Goal: Task Accomplishment & Management: Use online tool/utility

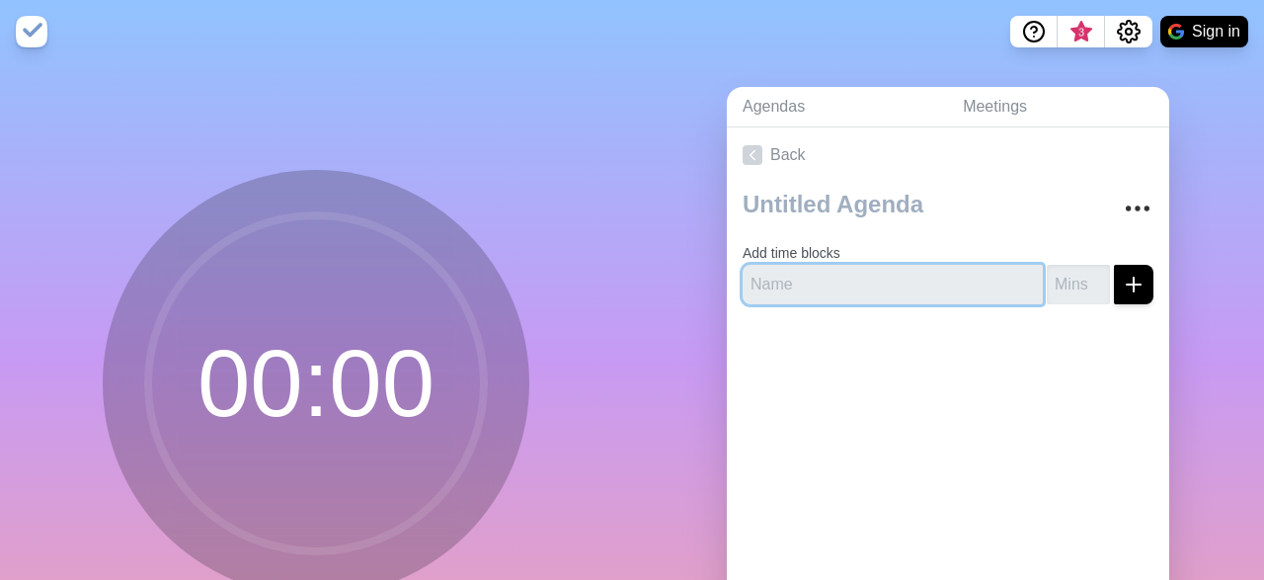
click at [967, 282] on input "text" at bounding box center [893, 285] width 300 height 40
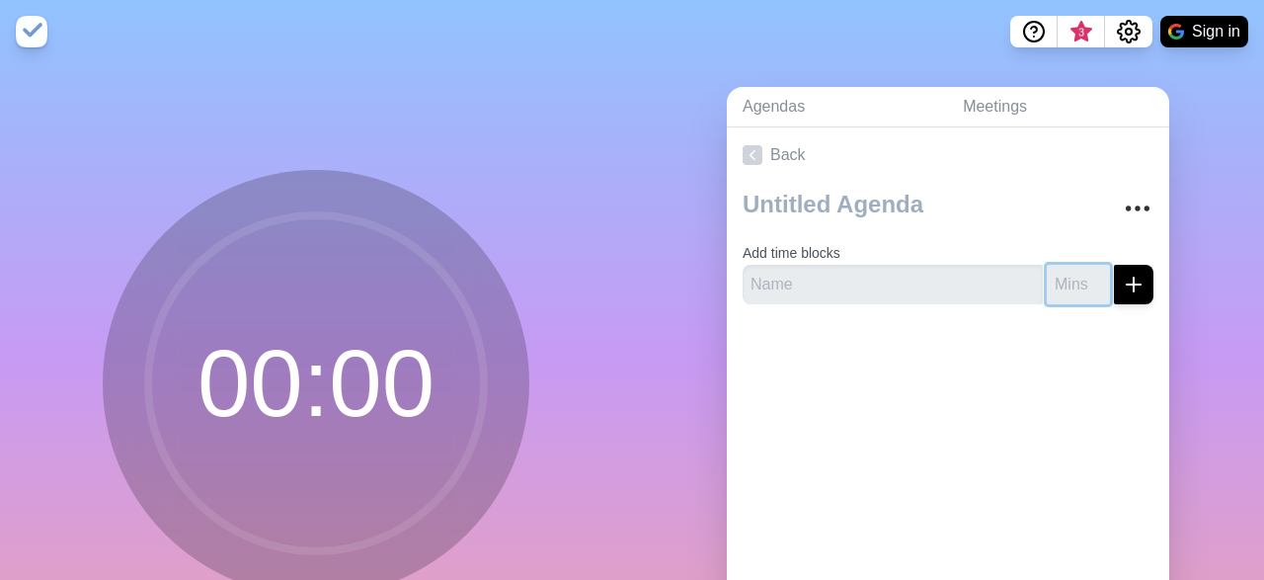
click at [1078, 279] on input "number" at bounding box center [1078, 285] width 63 height 40
type input "-1"
type input "20"
click at [1143, 275] on icon "submit" at bounding box center [1134, 285] width 24 height 24
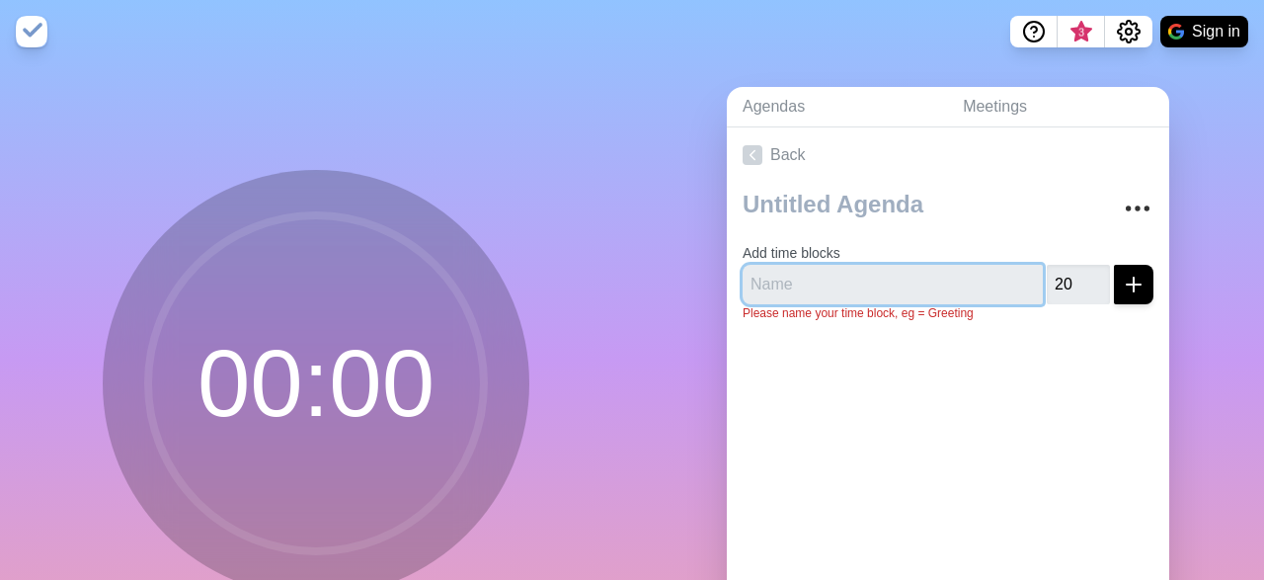
click at [885, 277] on input "text" at bounding box center [893, 285] width 300 height 40
type input "[PERSON_NAME]"
click at [1114, 265] on button "submit" at bounding box center [1134, 285] width 40 height 40
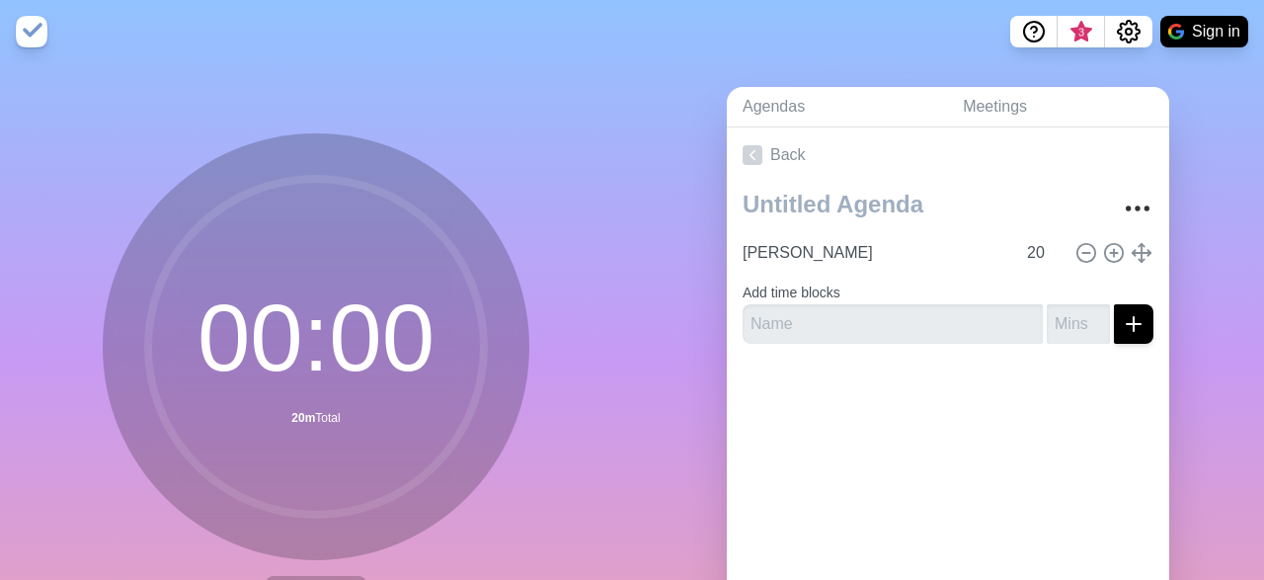
click at [301, 355] on circle at bounding box center [316, 347] width 336 height 336
click at [37, 27] on img at bounding box center [32, 32] width 32 height 32
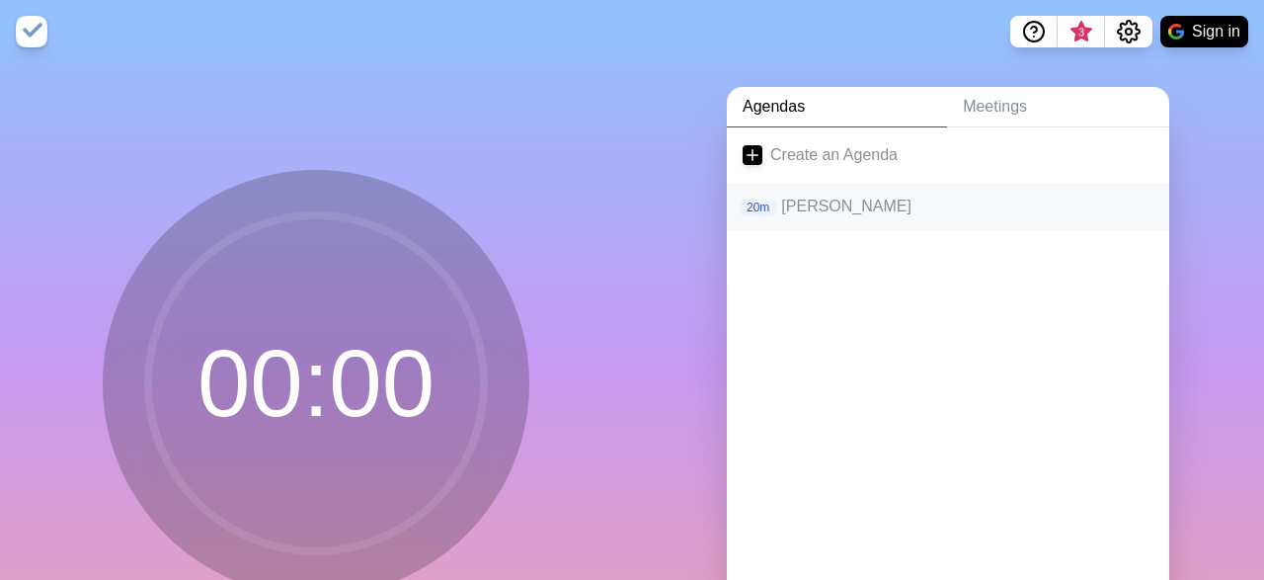
click at [830, 206] on p "[PERSON_NAME]" at bounding box center [967, 207] width 372 height 24
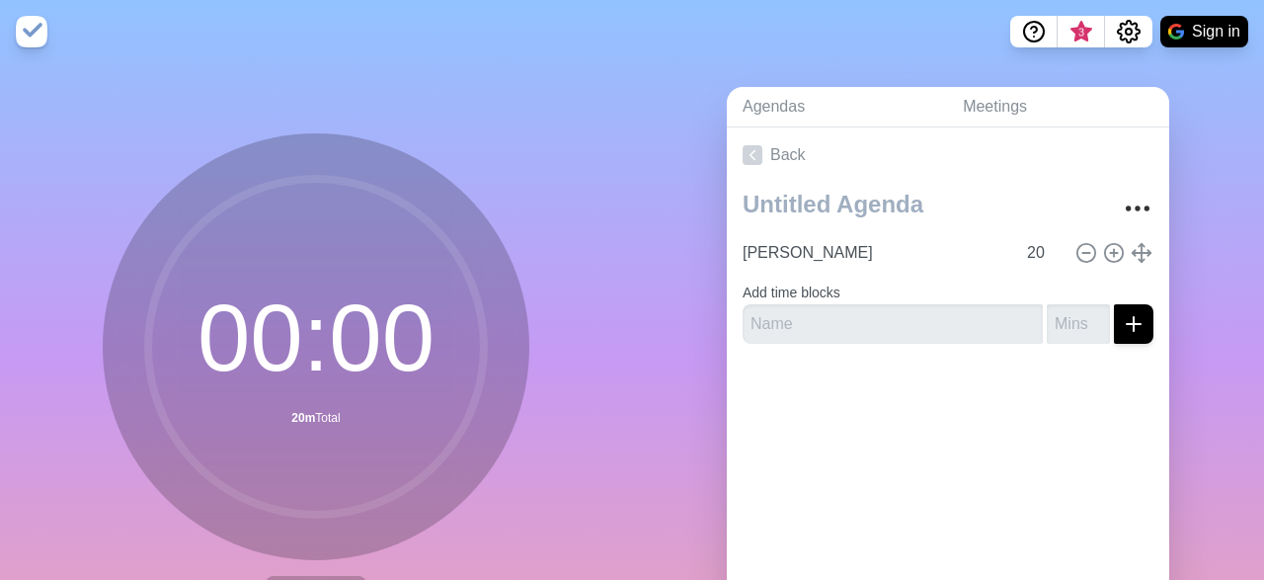
click at [239, 353] on circle at bounding box center [316, 347] width 336 height 336
click at [343, 353] on circle at bounding box center [316, 347] width 336 height 336
click at [348, 396] on circle at bounding box center [316, 347] width 336 height 336
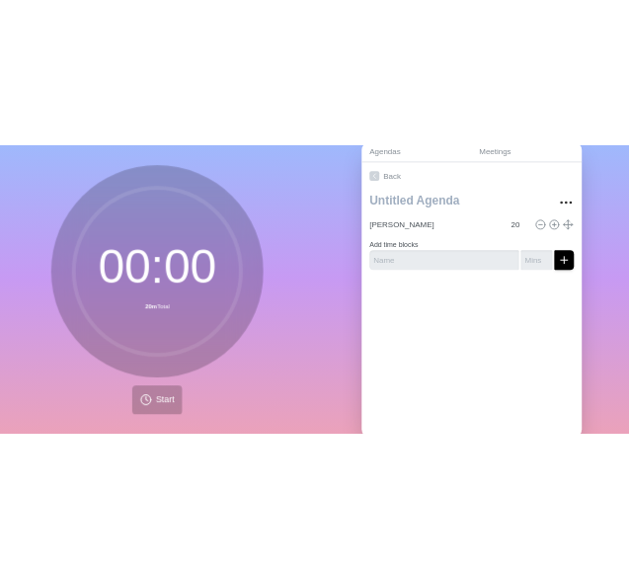
scroll to position [138, 0]
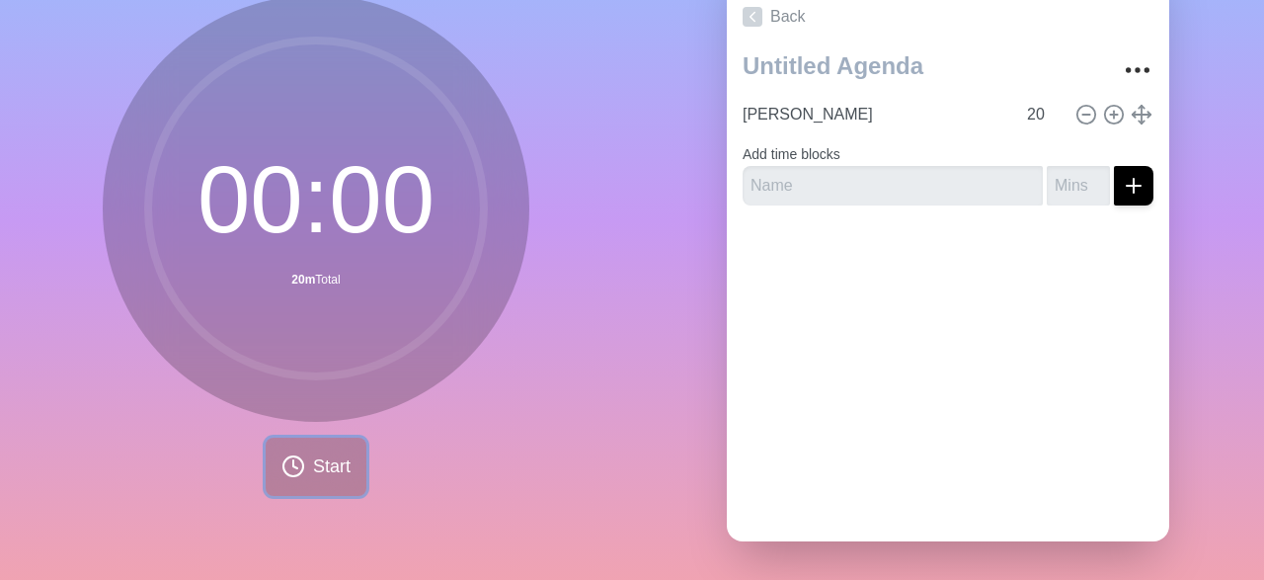
click at [303, 485] on button "Start" at bounding box center [316, 467] width 101 height 58
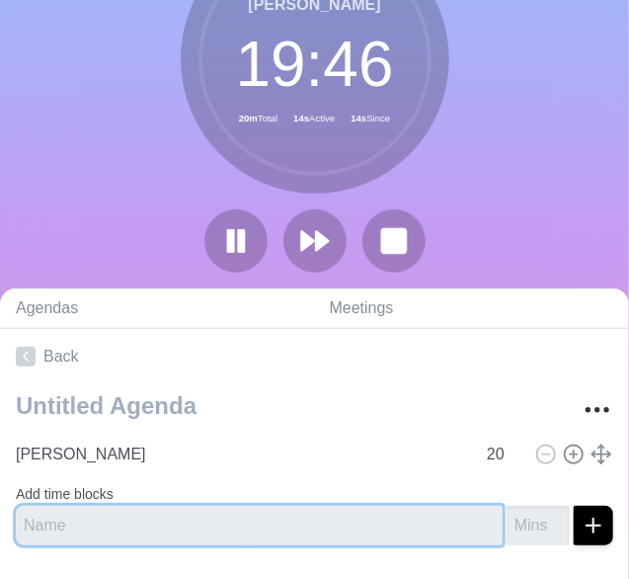
click at [96, 525] on input "text" at bounding box center [259, 526] width 487 height 40
type input "Météo"
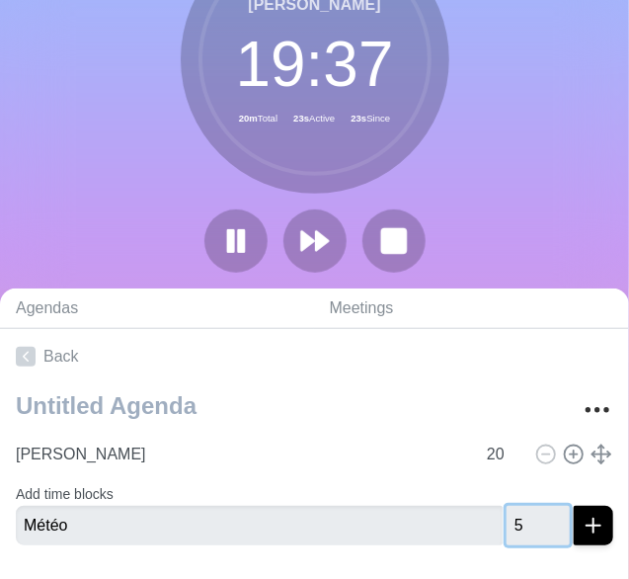
type input "5"
click at [574, 506] on button "submit" at bounding box center [594, 526] width 40 height 40
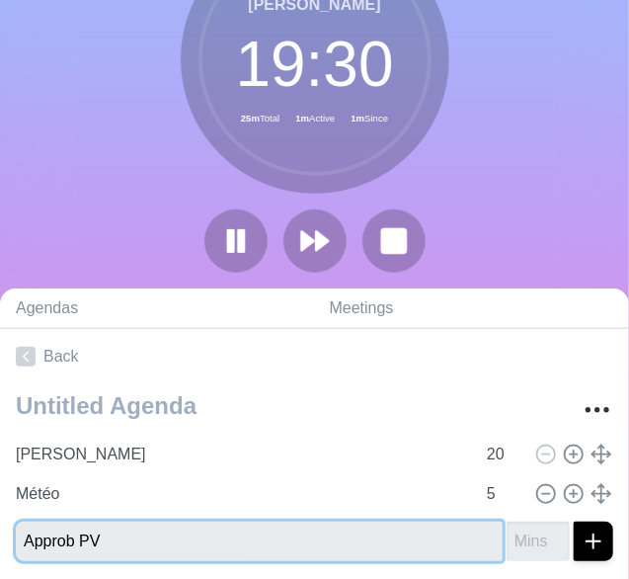
type input "Approb PV"
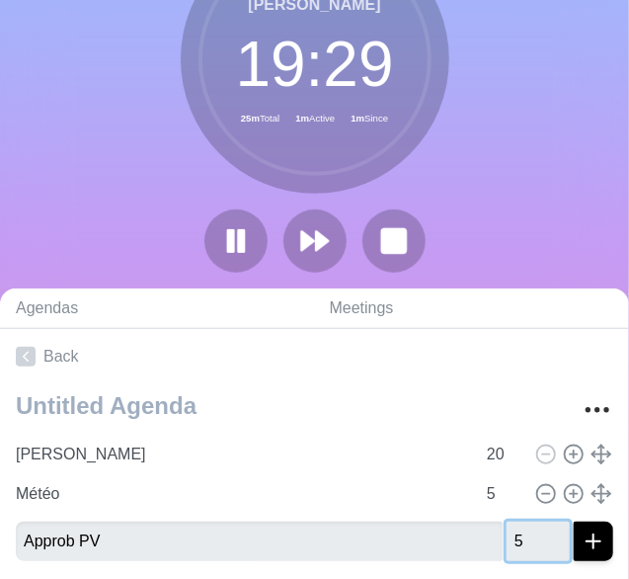
type input "5"
click at [574, 522] on button "submit" at bounding box center [594, 542] width 40 height 40
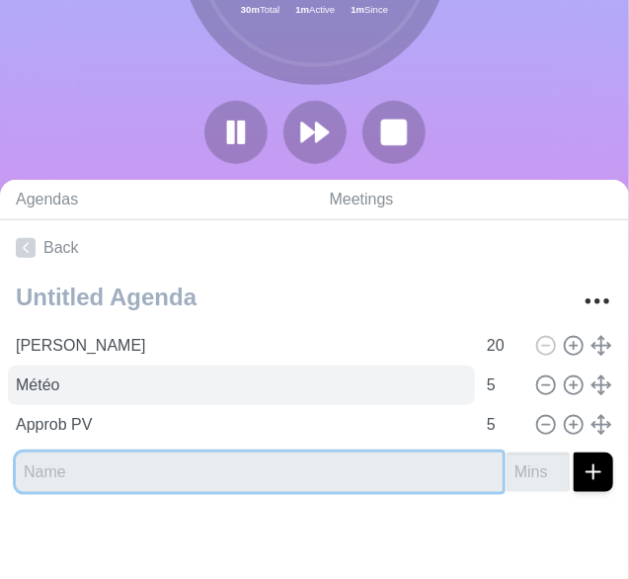
scroll to position [249, 0]
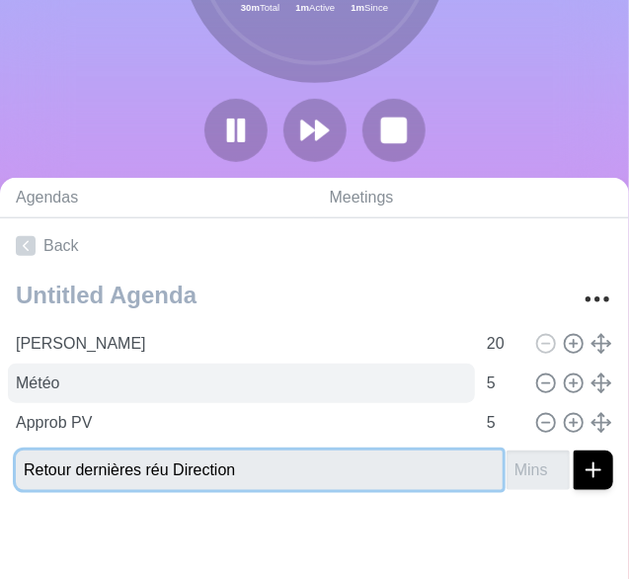
type input "Retour dernières réu Direction"
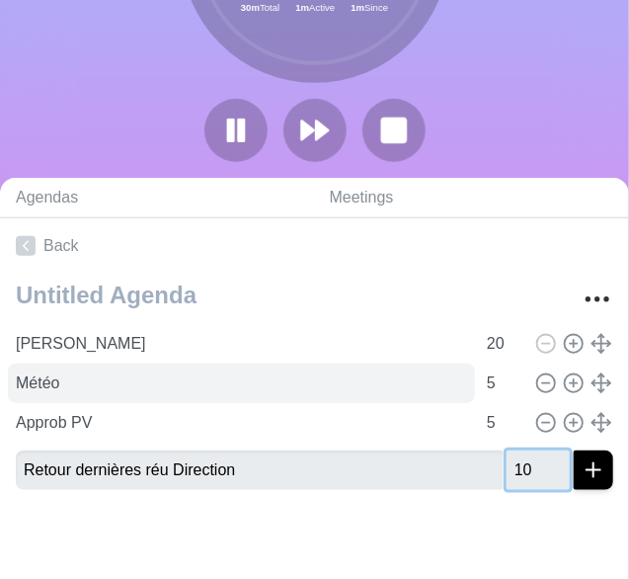
type input "10"
click at [574, 450] on button "submit" at bounding box center [594, 470] width 40 height 40
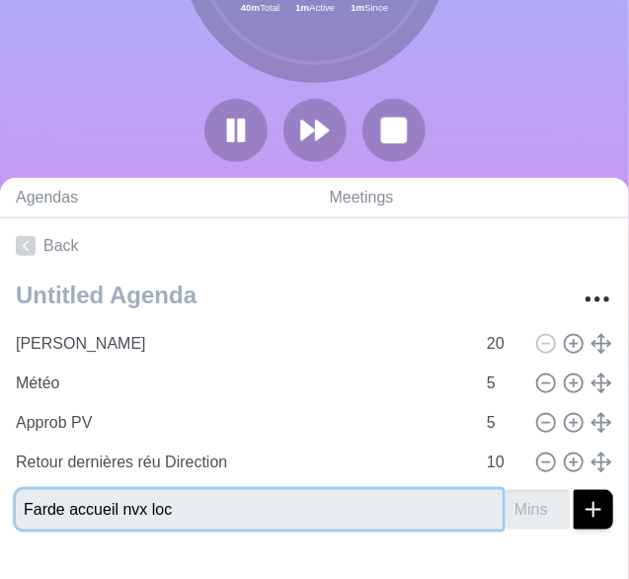
type input "Farde accueil nvx loc"
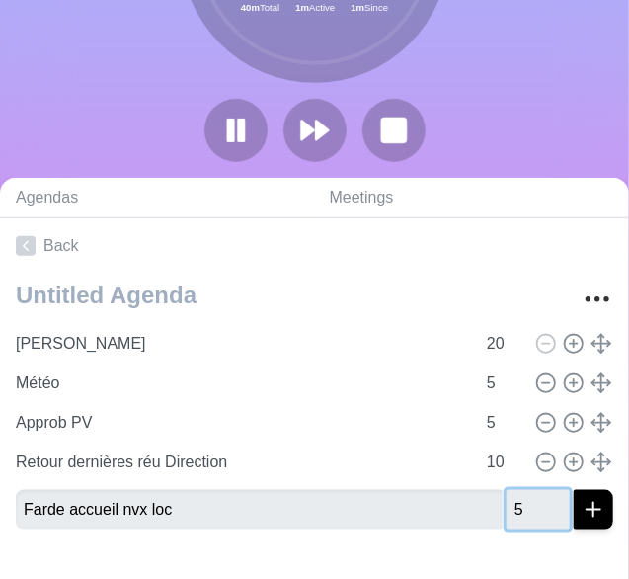
type input "5"
click at [574, 490] on button "submit" at bounding box center [594, 510] width 40 height 40
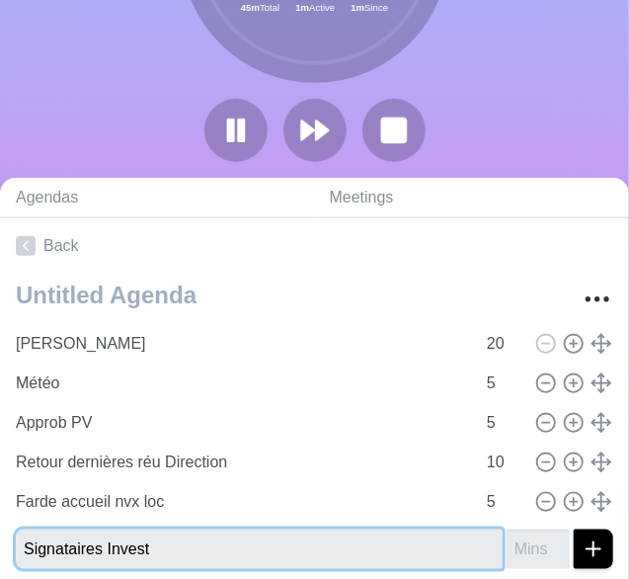
type input "Signataires Invest"
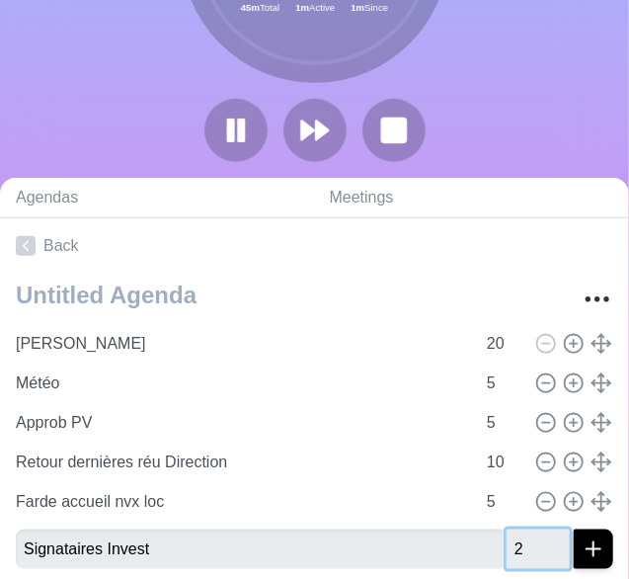
type input "2"
click at [574, 529] on button "submit" at bounding box center [594, 549] width 40 height 40
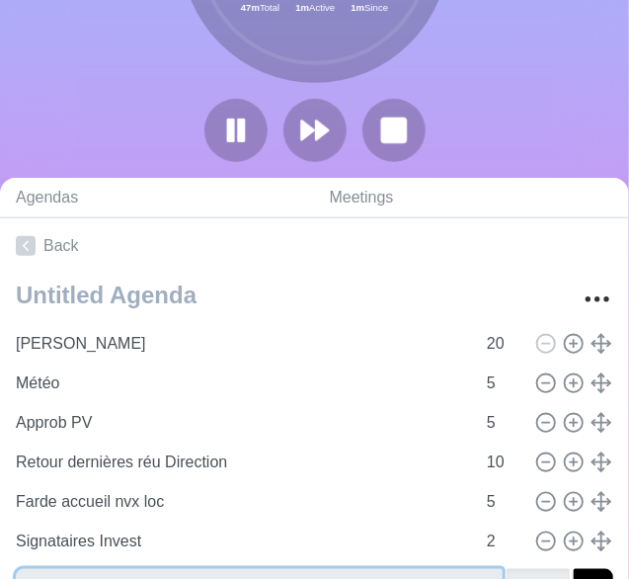
scroll to position [263, 0]
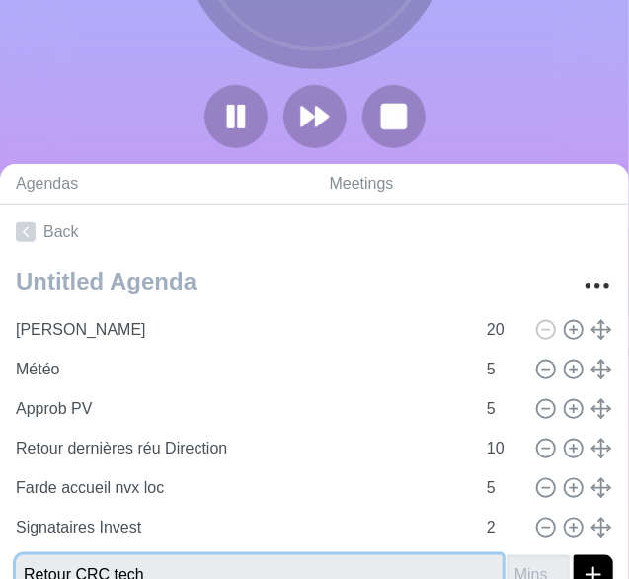
type input "Retour CRC tech"
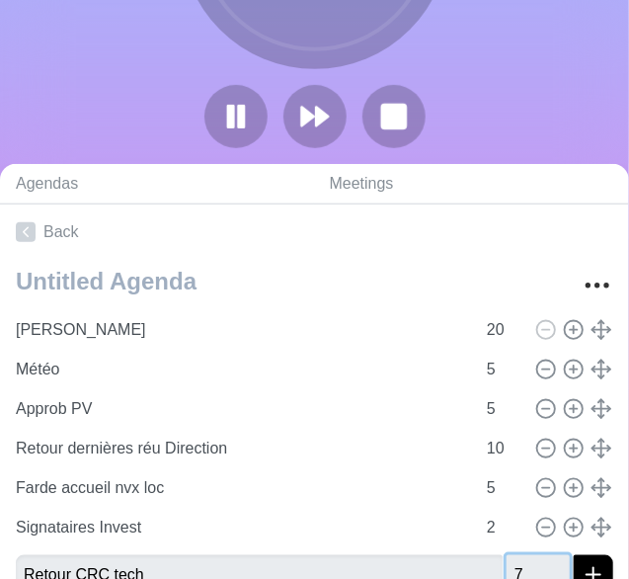
type input "7"
click at [574, 555] on button "submit" at bounding box center [594, 575] width 40 height 40
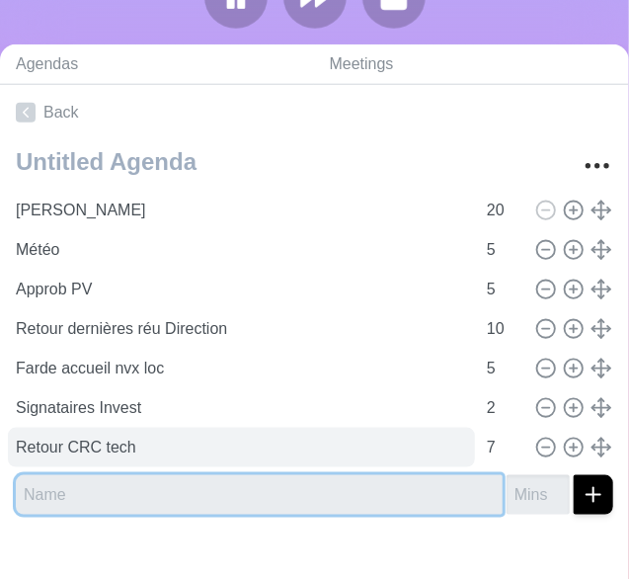
scroll to position [407, 0]
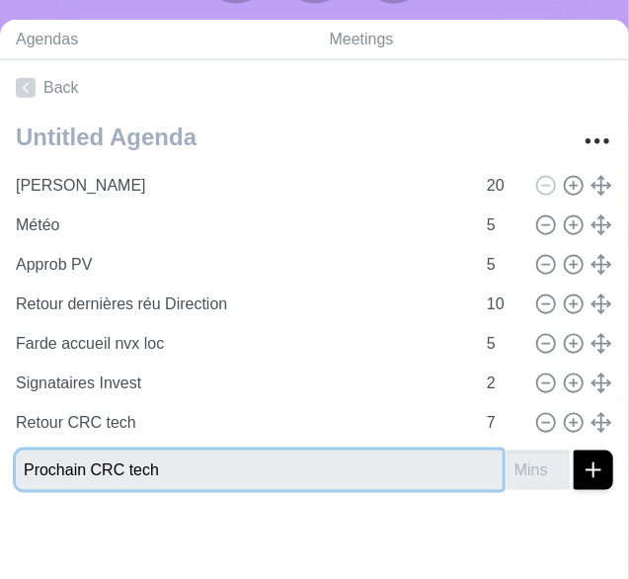
type input "Prochain CRC tech"
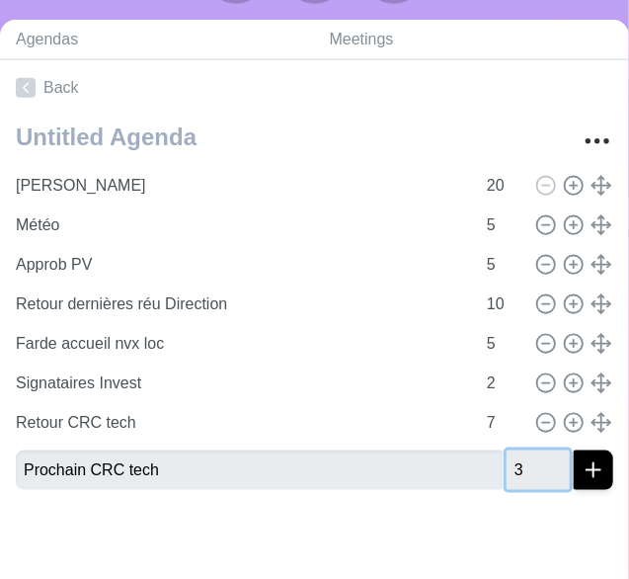
type input "3"
click at [574, 450] on button "submit" at bounding box center [594, 470] width 40 height 40
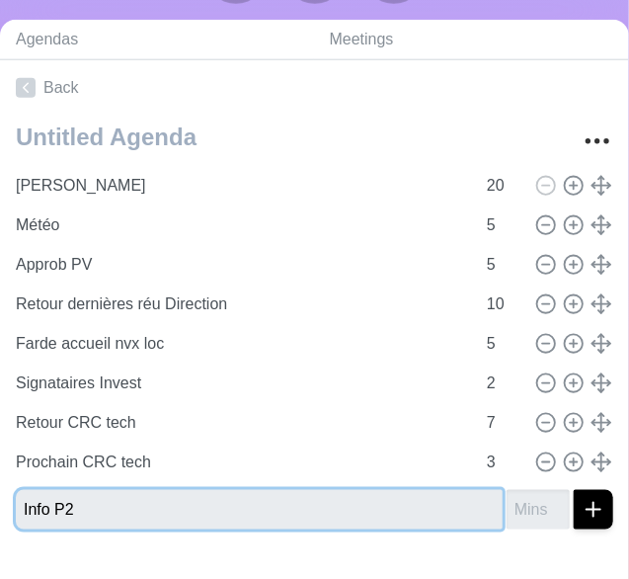
type input "Info P2"
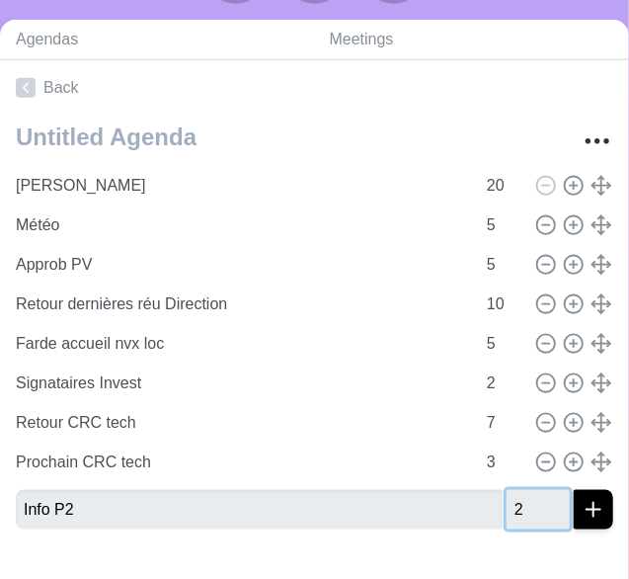
type input "2"
click at [574, 490] on button "submit" at bounding box center [594, 510] width 40 height 40
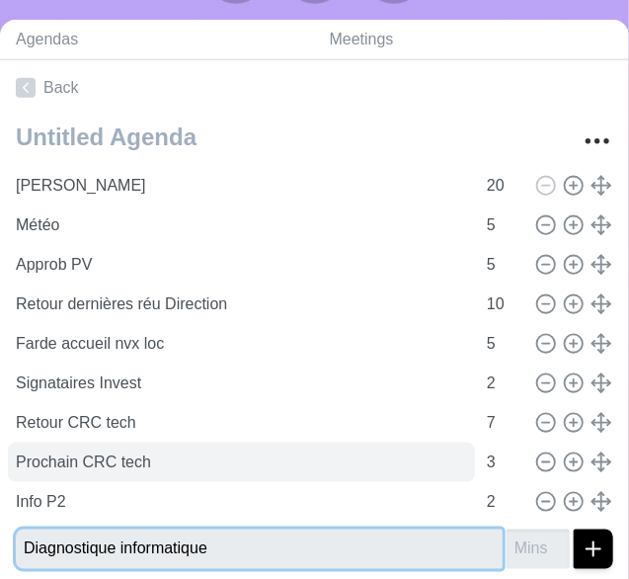
type input "Diagnostique informatique"
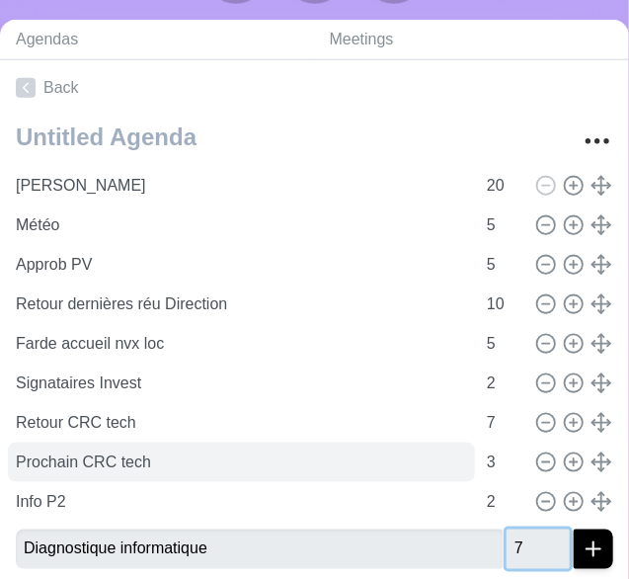
type input "7"
click at [574, 529] on button "submit" at bounding box center [594, 549] width 40 height 40
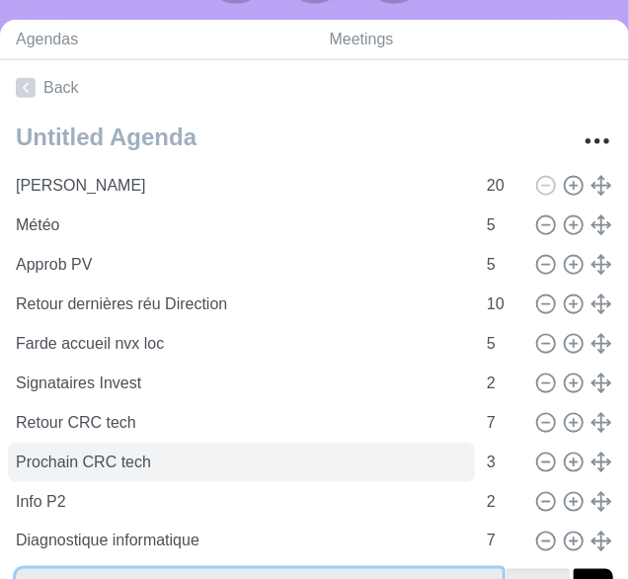
scroll to position [421, 0]
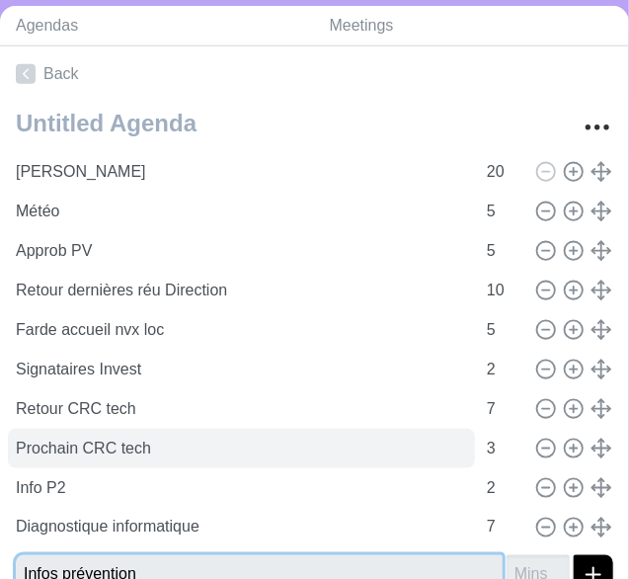
type input "Infos prévention"
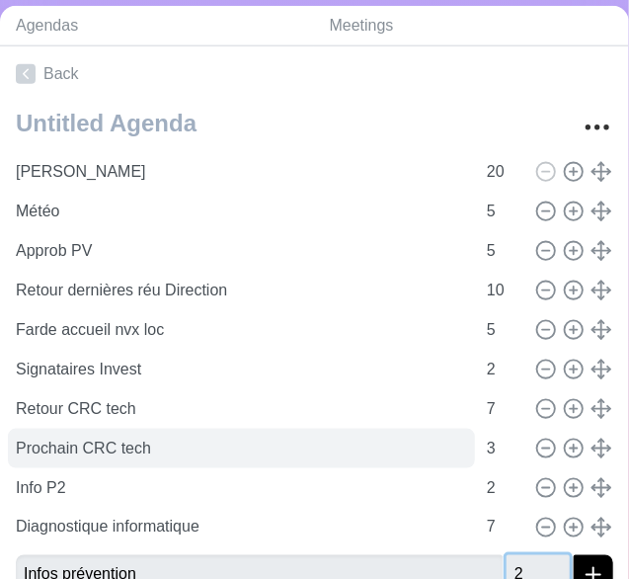
type input "2"
click at [574, 555] on button "submit" at bounding box center [594, 575] width 40 height 40
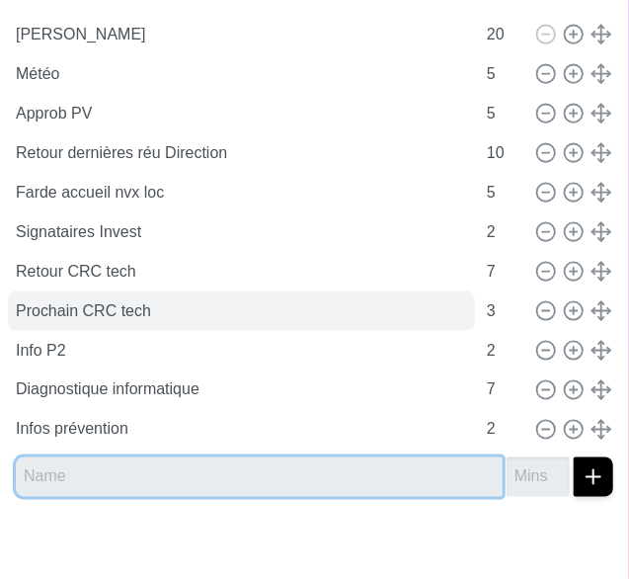
scroll to position [565, 0]
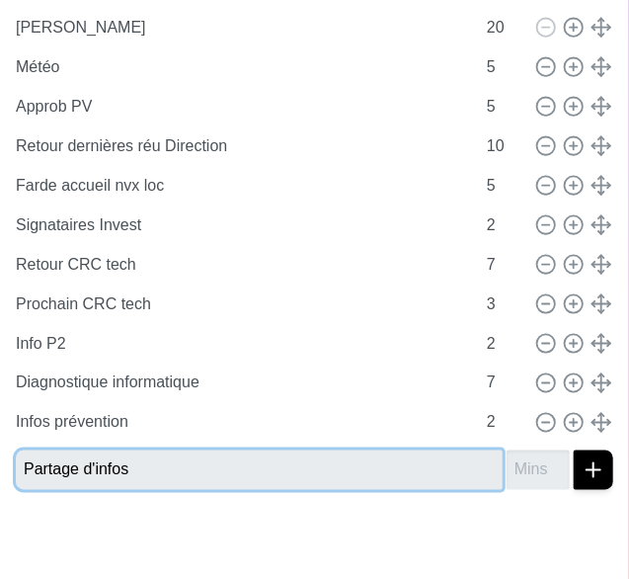
type input "Partage d'infos"
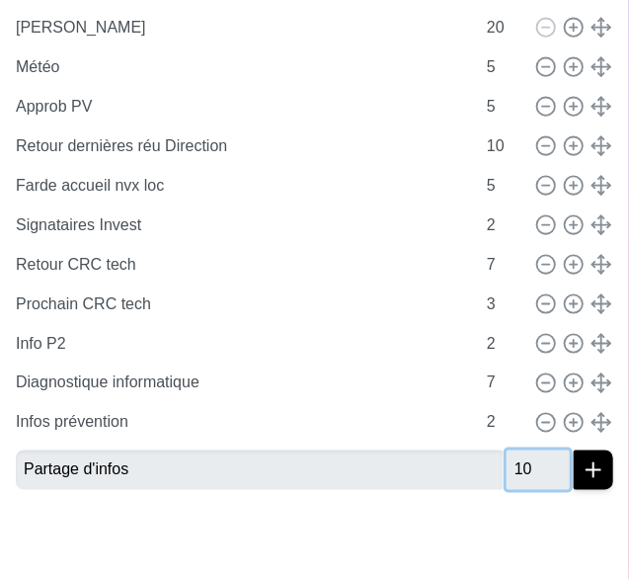
type input "10"
click at [574, 450] on button "submit" at bounding box center [594, 470] width 40 height 40
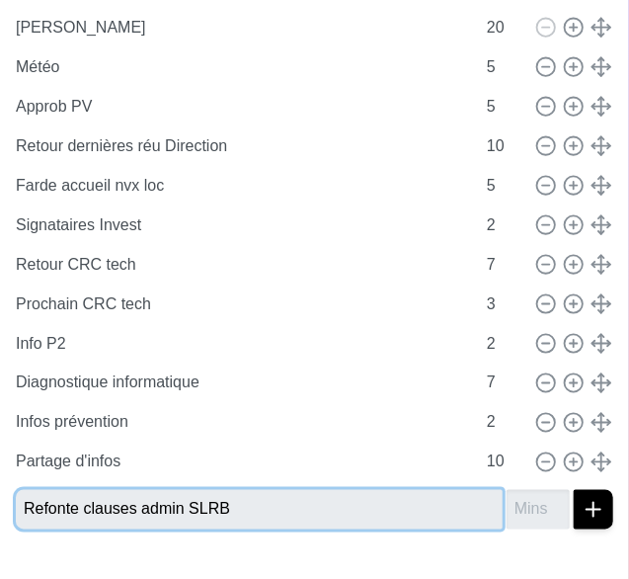
type input "Refonte clauses admin SLRB"
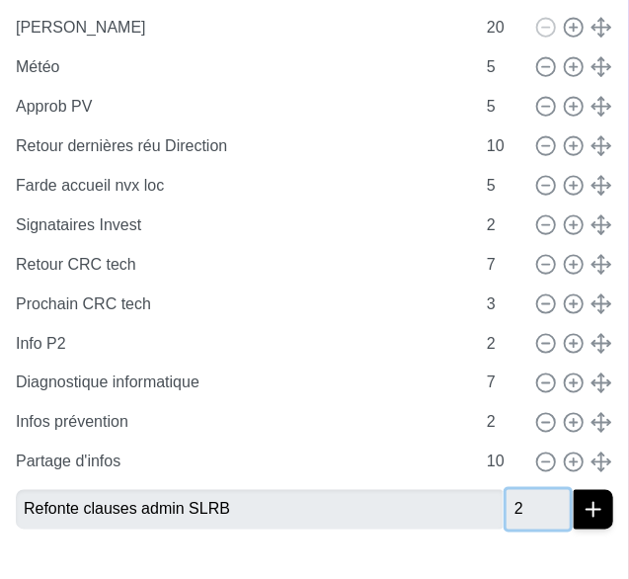
type input "2"
click at [574, 490] on button "submit" at bounding box center [594, 510] width 40 height 40
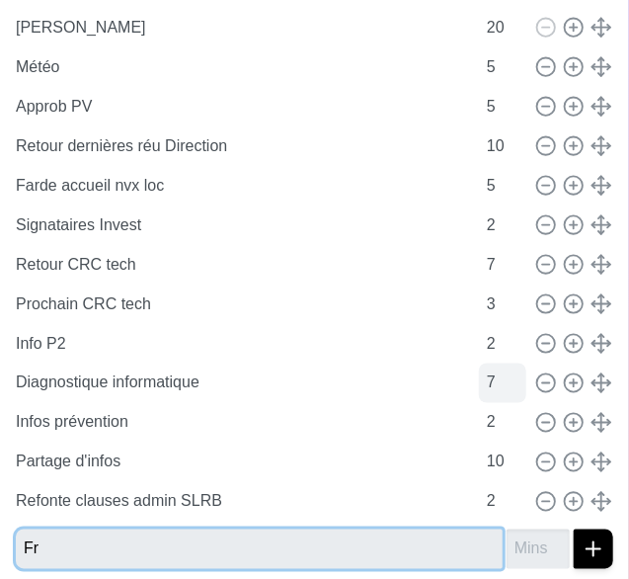
type input "F"
type input "Formation avec Mr [PERSON_NAME]"
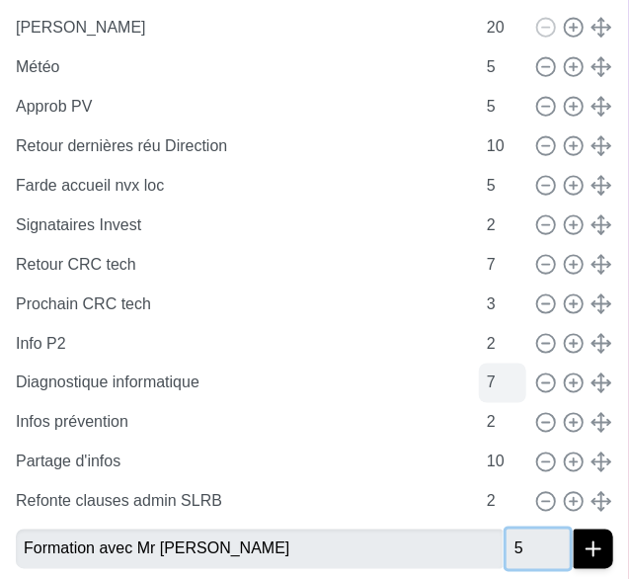
type input "5"
click at [574, 529] on button "submit" at bounding box center [594, 549] width 40 height 40
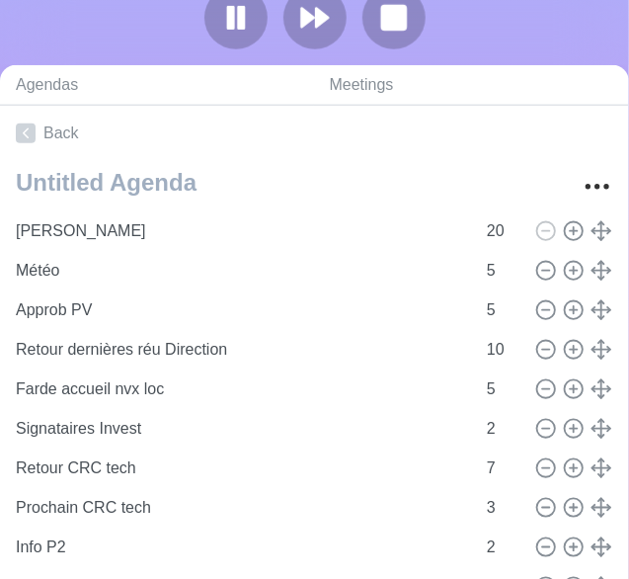
scroll to position [0, 0]
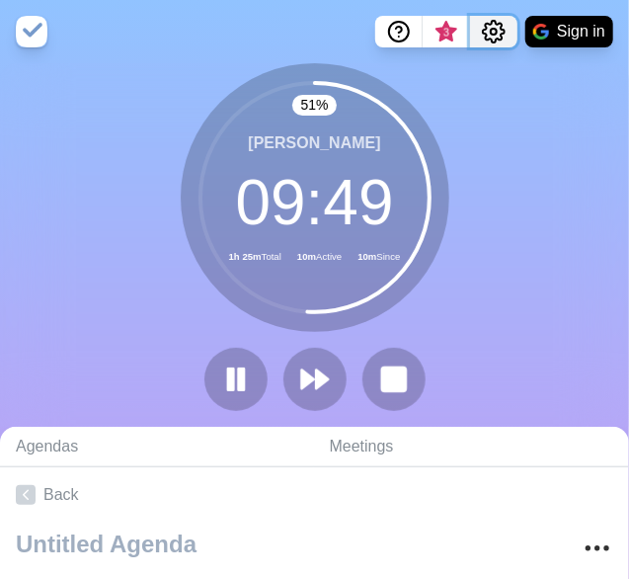
click at [493, 33] on circle "Settings" at bounding box center [494, 32] width 6 height 6
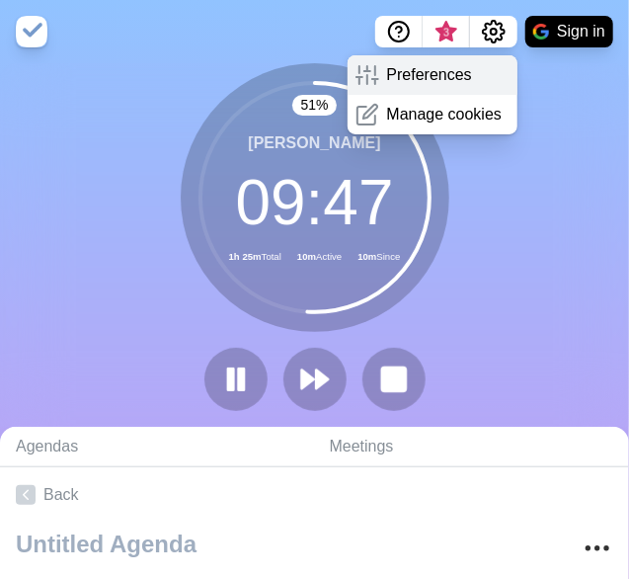
click at [446, 75] on p "Preferences" at bounding box center [429, 75] width 85 height 24
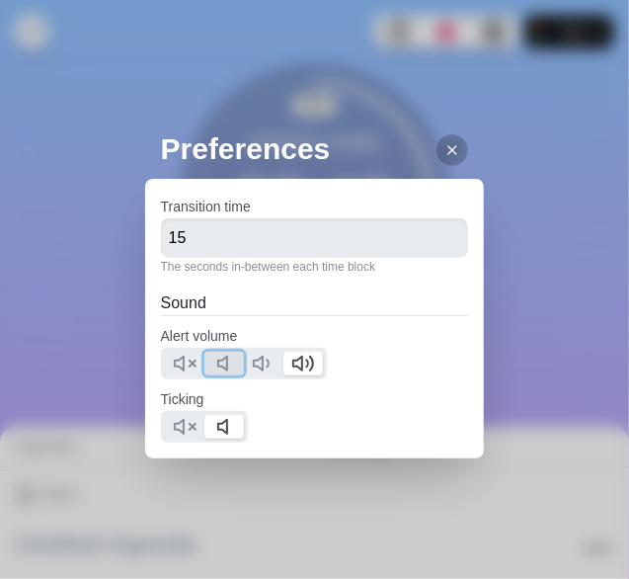
click at [228, 368] on icon at bounding box center [228, 364] width 24 height 24
click at [184, 426] on polygon at bounding box center [179, 427] width 9 height 14
click at [451, 144] on icon at bounding box center [453, 150] width 16 height 16
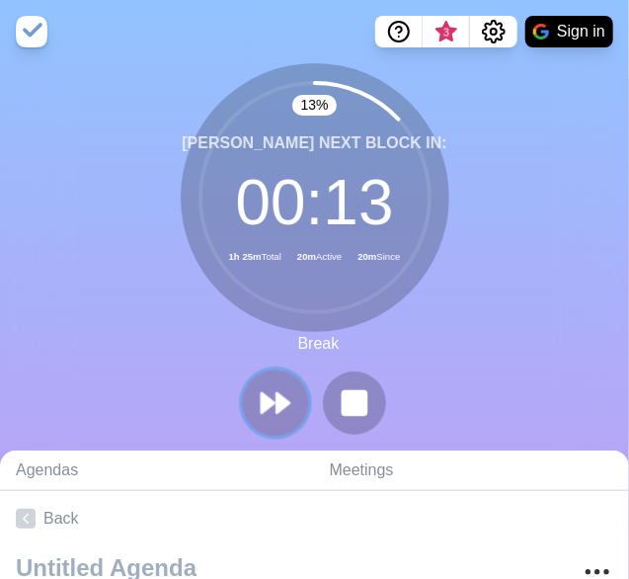
click at [271, 402] on polygon at bounding box center [268, 403] width 13 height 20
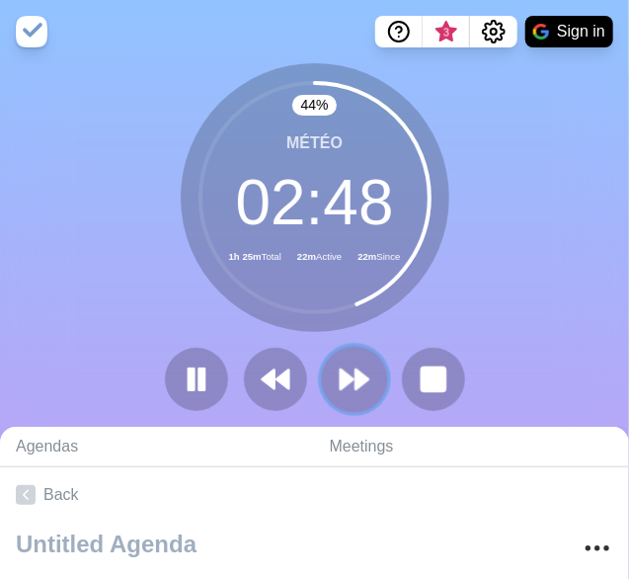
click at [341, 373] on polygon at bounding box center [347, 379] width 13 height 20
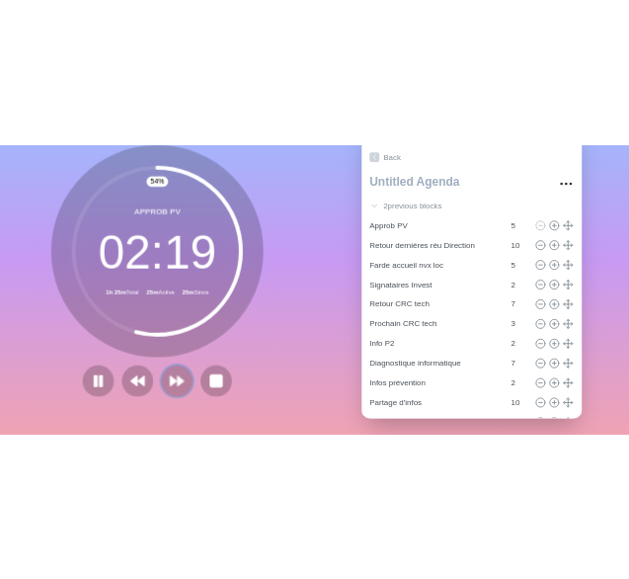
scroll to position [138, 0]
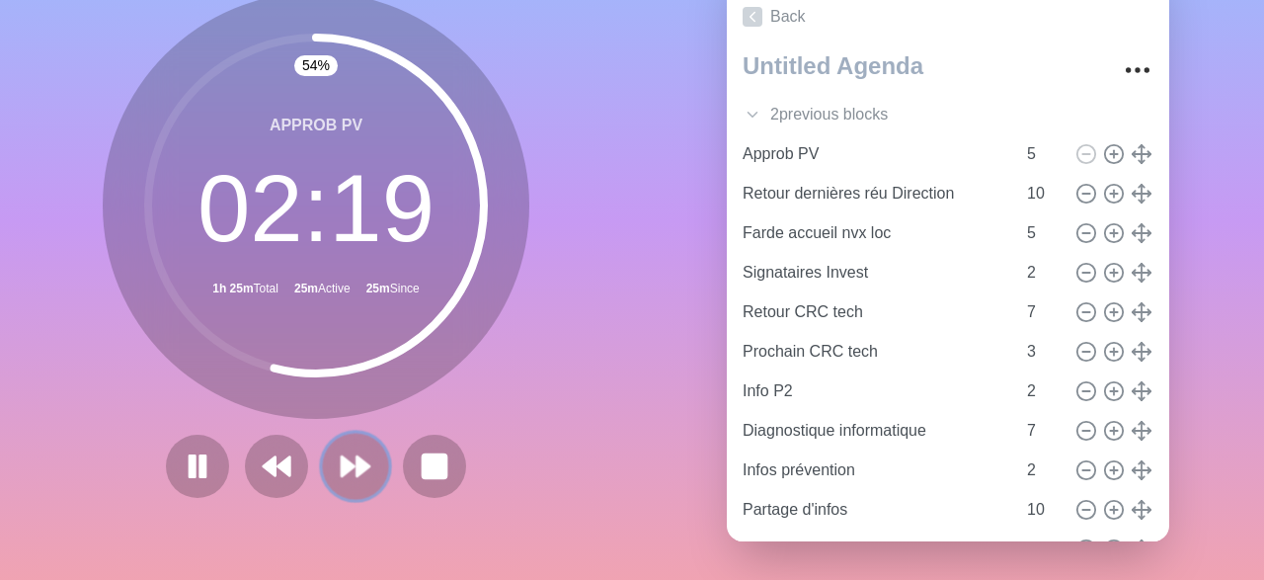
click at [348, 467] on polygon at bounding box center [348, 466] width 13 height 20
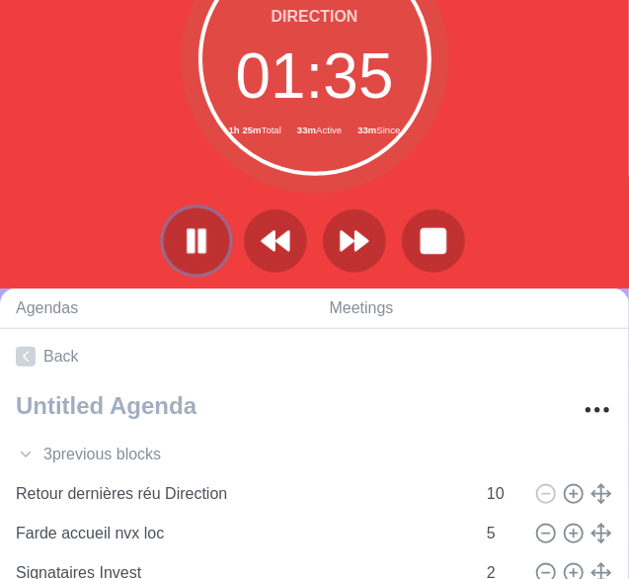
click at [193, 248] on rect at bounding box center [191, 241] width 6 height 22
click at [198, 248] on icon at bounding box center [197, 241] width 34 height 34
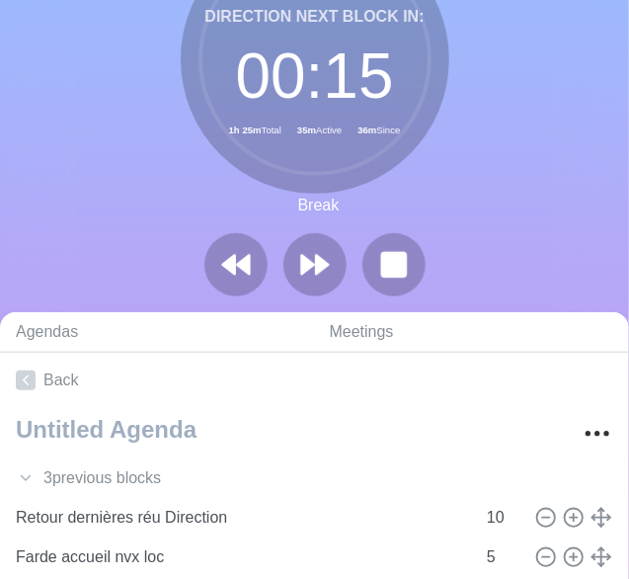
scroll to position [126, 0]
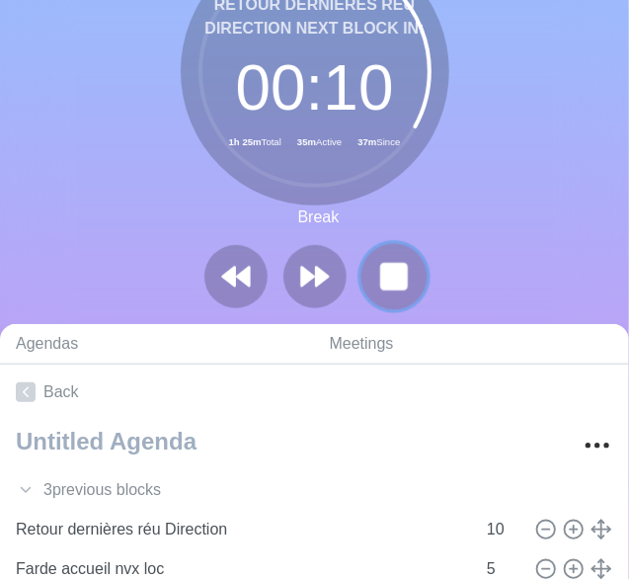
click at [388, 268] on rect at bounding box center [393, 276] width 25 height 25
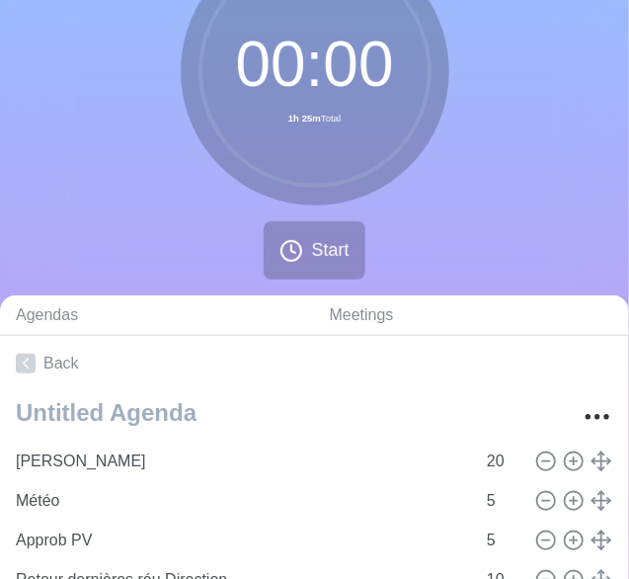
scroll to position [166, 0]
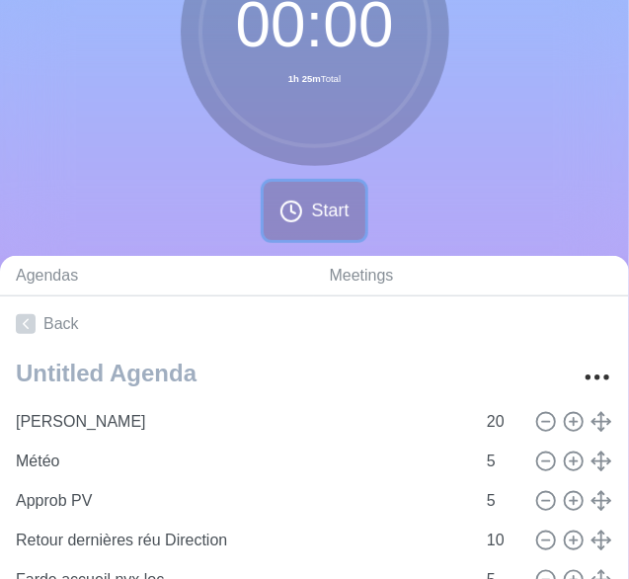
click at [331, 213] on span "Start" at bounding box center [330, 211] width 38 height 27
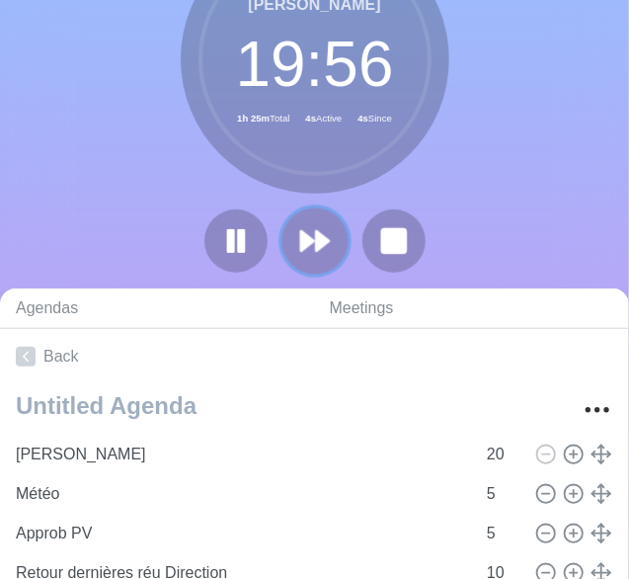
click at [329, 224] on icon at bounding box center [315, 241] width 34 height 34
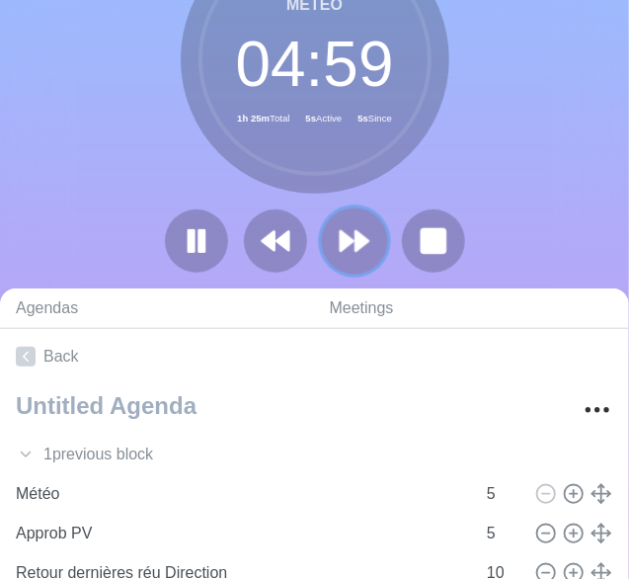
click at [363, 238] on polygon at bounding box center [362, 241] width 13 height 20
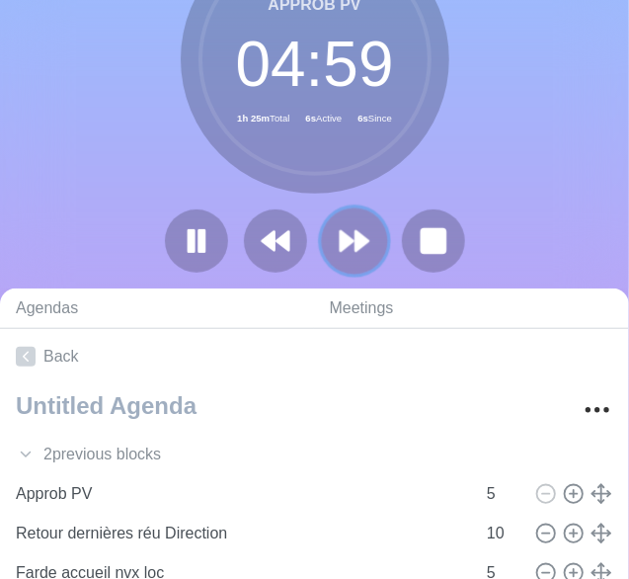
click at [362, 240] on polygon at bounding box center [362, 241] width 13 height 20
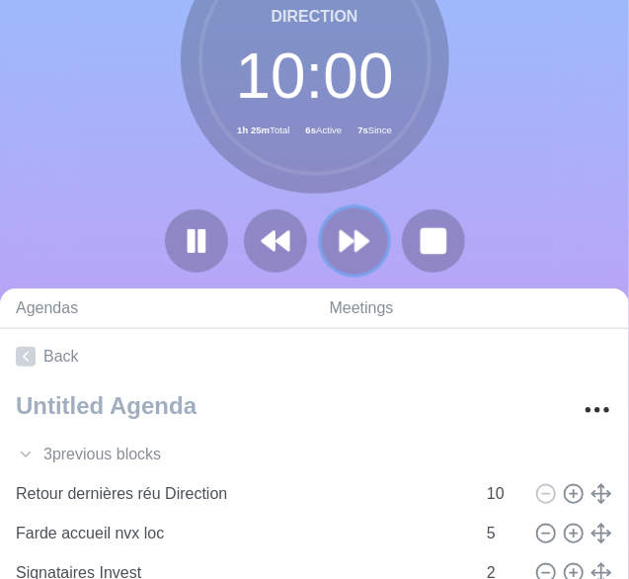
click at [362, 240] on polygon at bounding box center [362, 241] width 13 height 20
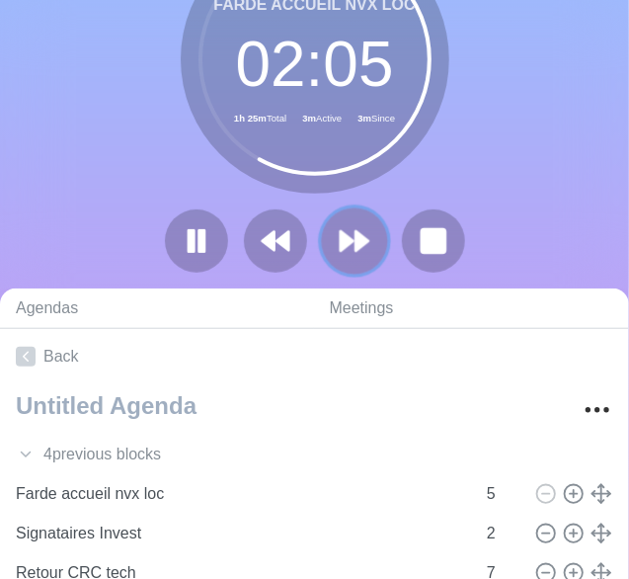
click at [358, 246] on polygon at bounding box center [362, 241] width 13 height 20
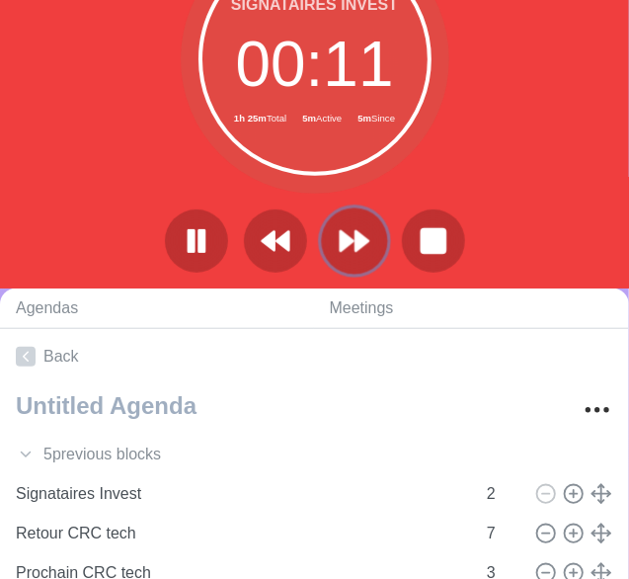
click at [356, 232] on polygon at bounding box center [362, 241] width 13 height 20
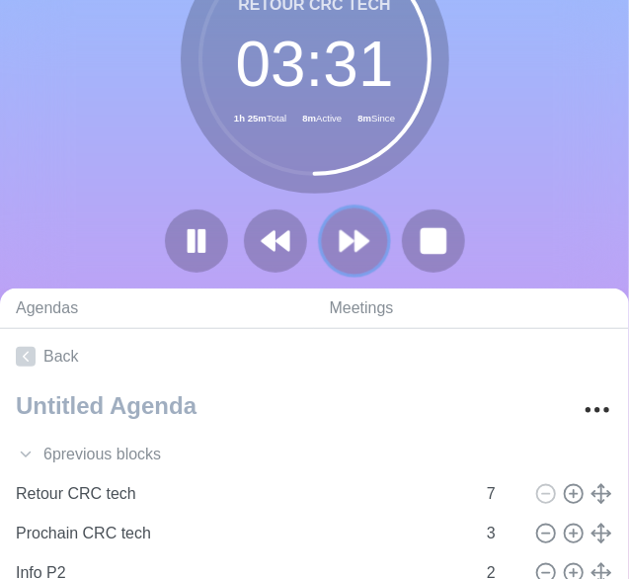
click at [343, 239] on polygon at bounding box center [347, 241] width 13 height 20
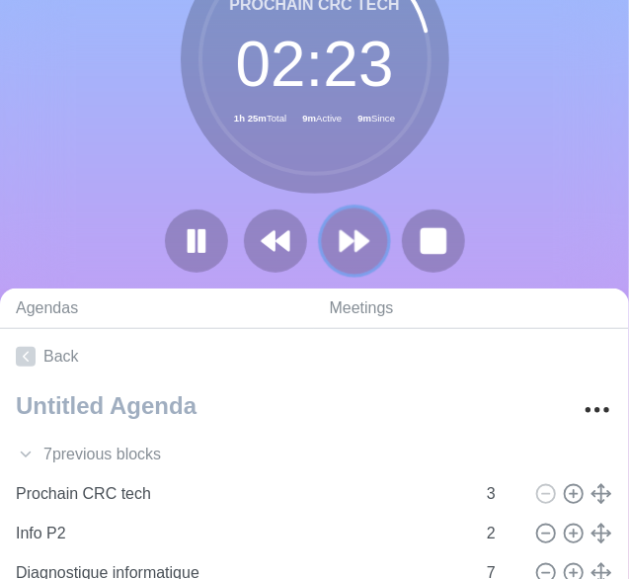
click at [343, 239] on polygon at bounding box center [347, 241] width 13 height 20
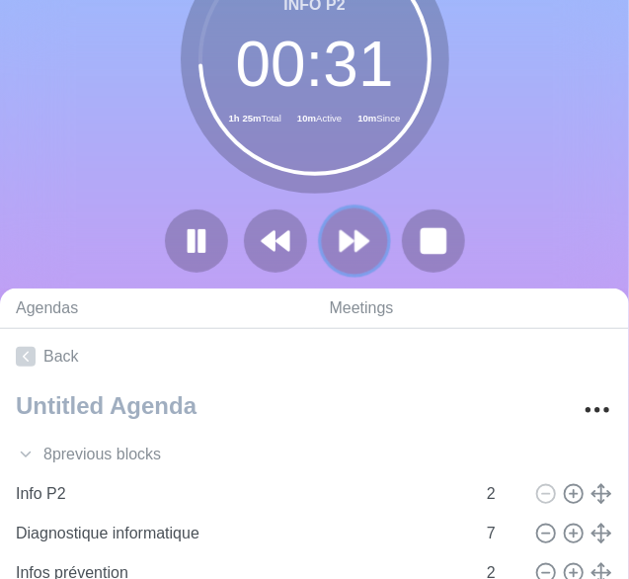
click at [356, 232] on polygon at bounding box center [362, 241] width 13 height 20
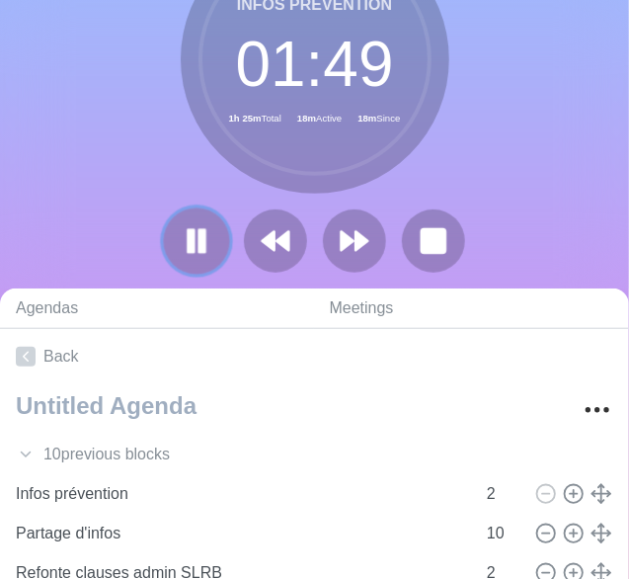
click at [210, 230] on icon at bounding box center [197, 241] width 34 height 34
click at [196, 247] on polygon at bounding box center [197, 240] width 20 height 25
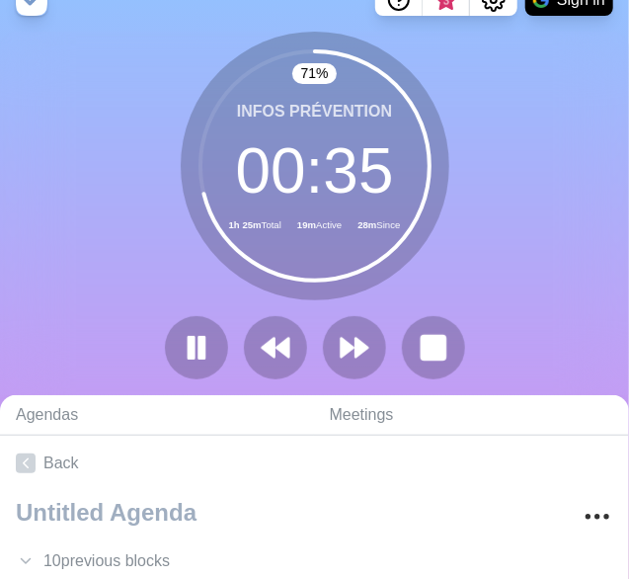
scroll to position [28, 0]
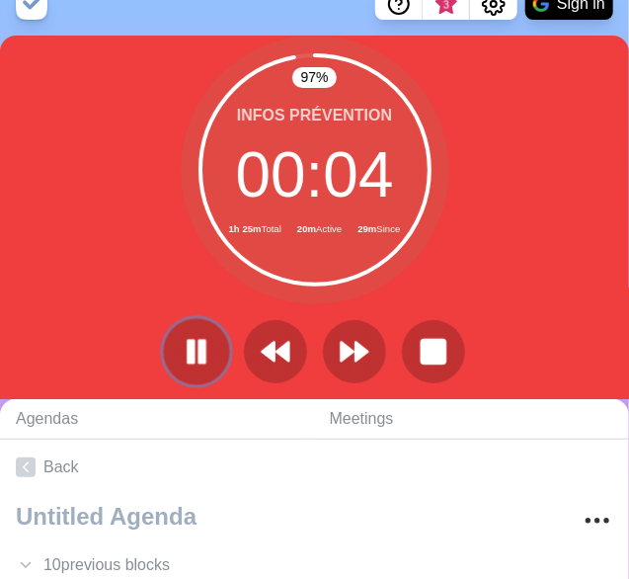
click at [193, 356] on rect at bounding box center [191, 352] width 6 height 22
click at [193, 344] on polygon at bounding box center [197, 351] width 20 height 25
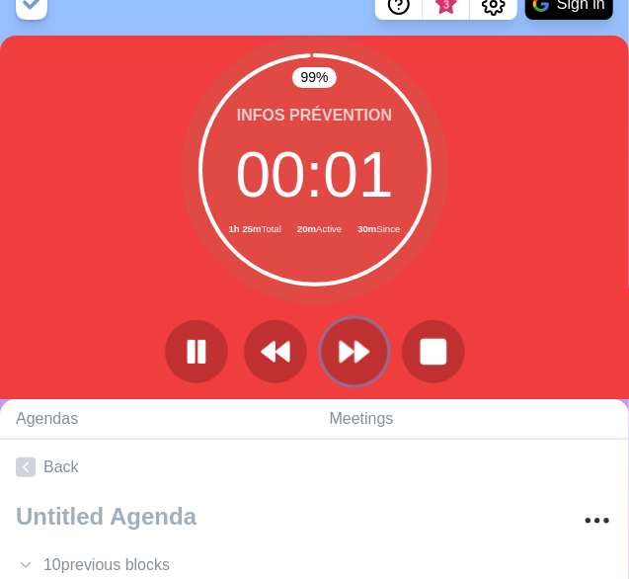
click at [356, 346] on polygon at bounding box center [362, 352] width 13 height 20
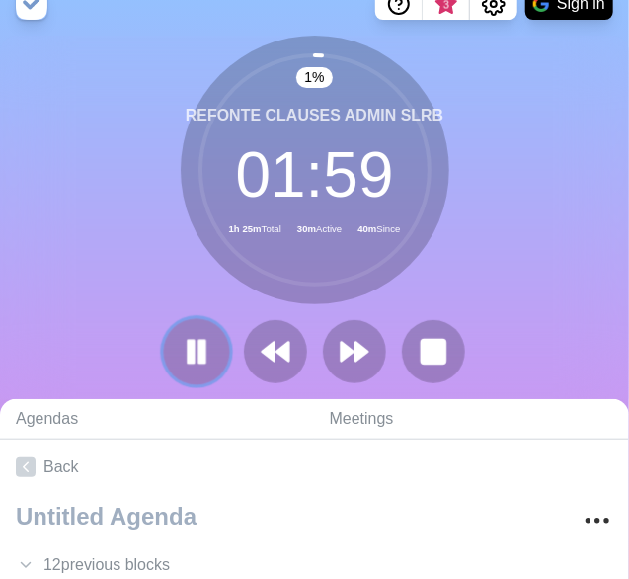
click at [207, 337] on icon at bounding box center [197, 352] width 34 height 34
click at [204, 356] on icon at bounding box center [197, 352] width 34 height 34
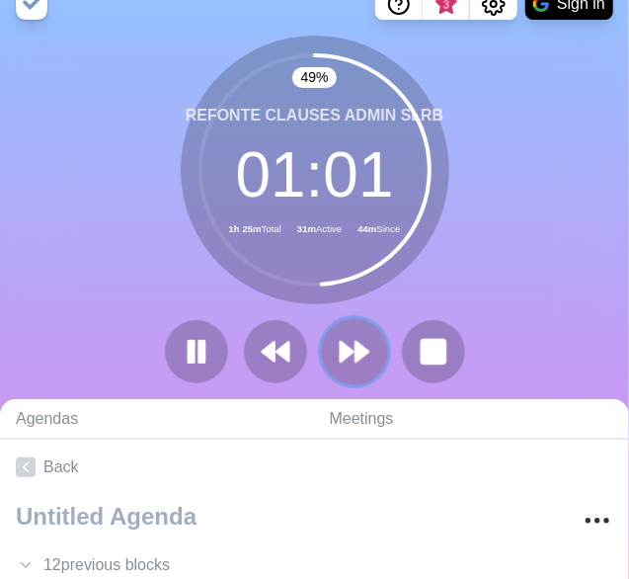
click at [359, 346] on polygon at bounding box center [362, 352] width 13 height 20
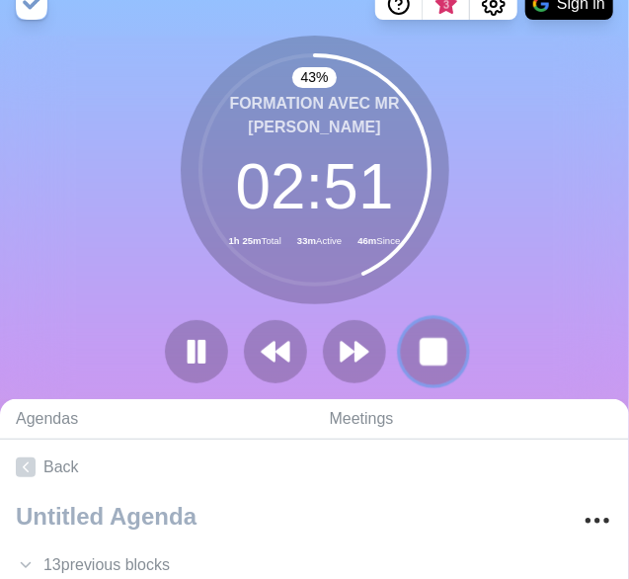
click at [440, 348] on rect at bounding box center [433, 351] width 25 height 25
